Goal: Navigation & Orientation: Find specific page/section

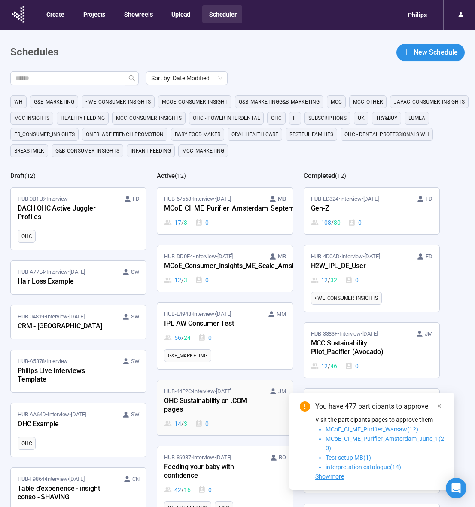
click at [222, 400] on div "OHC Sustainability on .COM pages" at bounding box center [211, 406] width 94 height 20
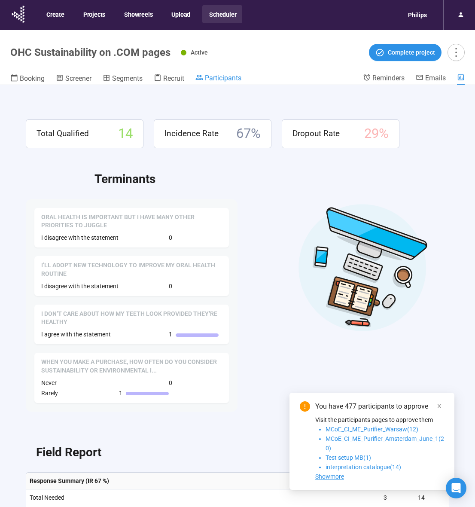
click at [219, 77] on span "Participants" at bounding box center [223, 78] width 37 height 8
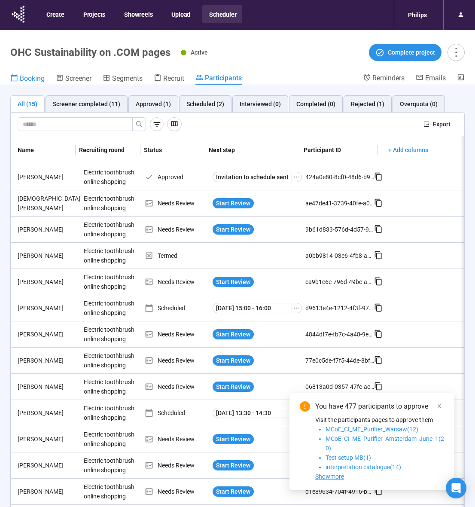
click at [19, 76] on div "Booking" at bounding box center [27, 78] width 34 height 9
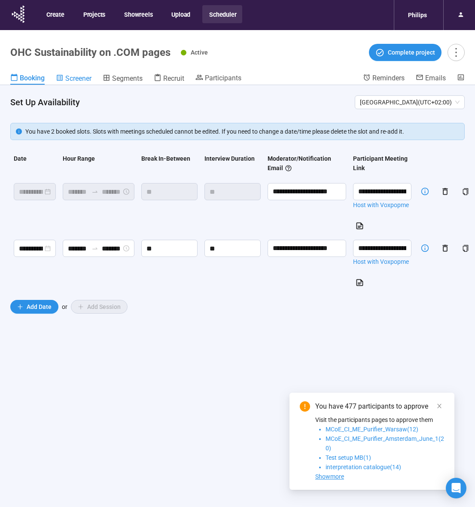
click at [73, 75] on span "Screener" at bounding box center [78, 78] width 26 height 8
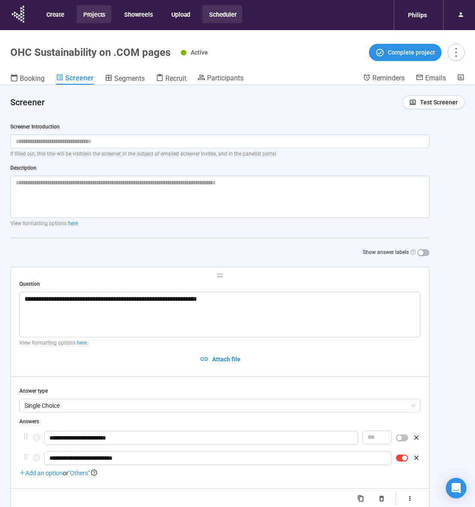
click at [98, 14] on button "Projects" at bounding box center [93, 14] width 35 height 18
